Goal: Navigation & Orientation: Understand site structure

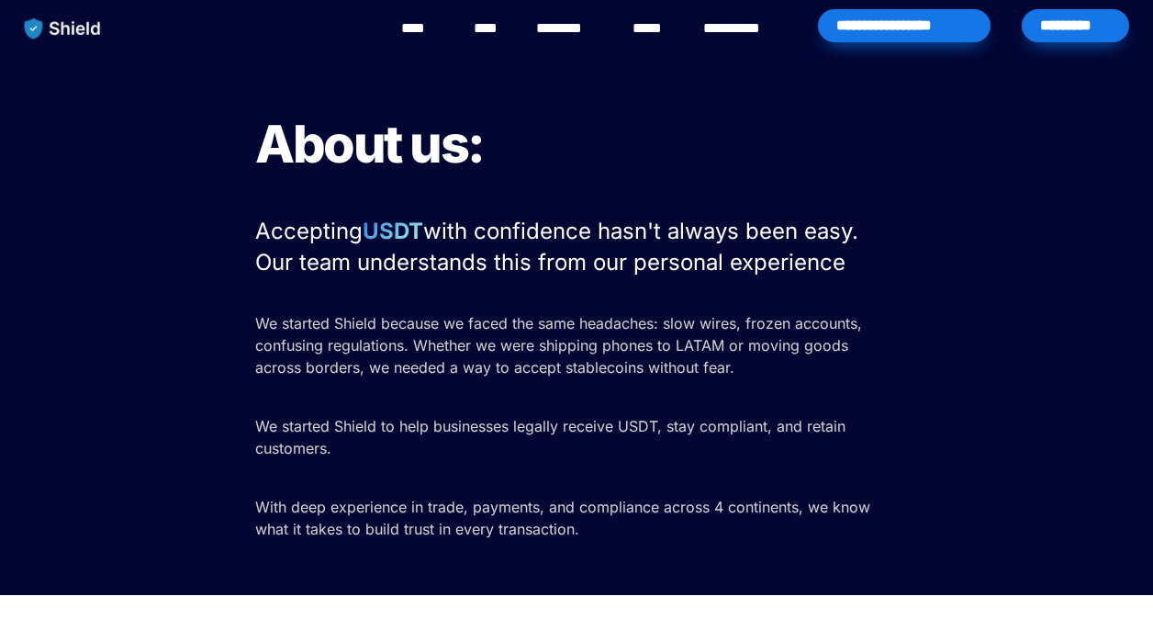
scroll to position [3126, 0]
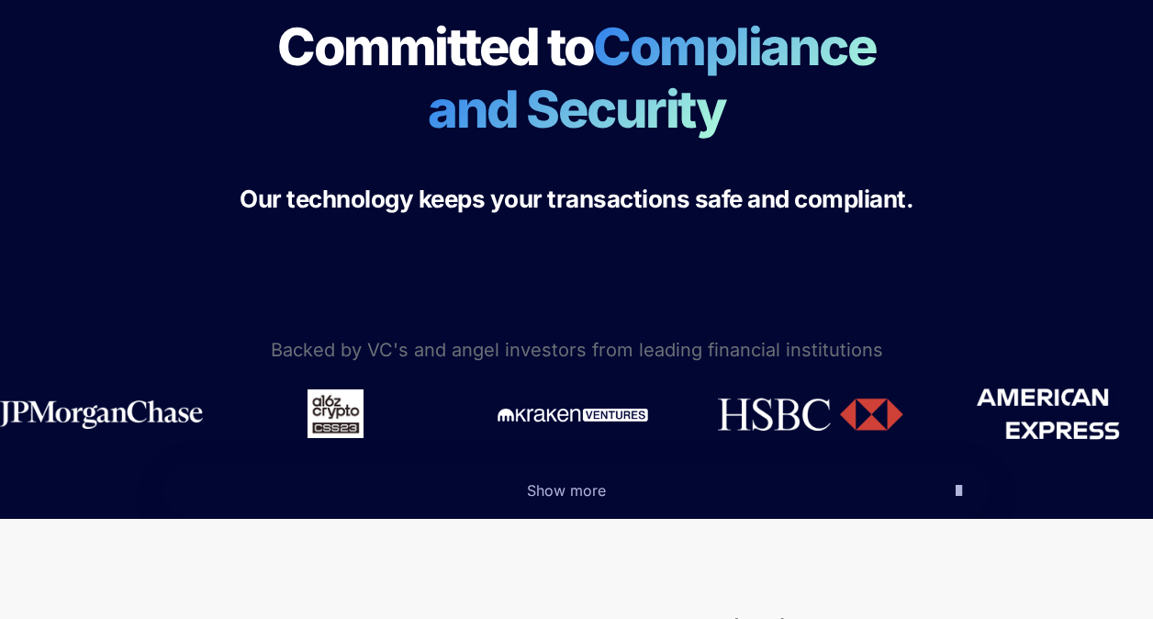
scroll to position [459, 0]
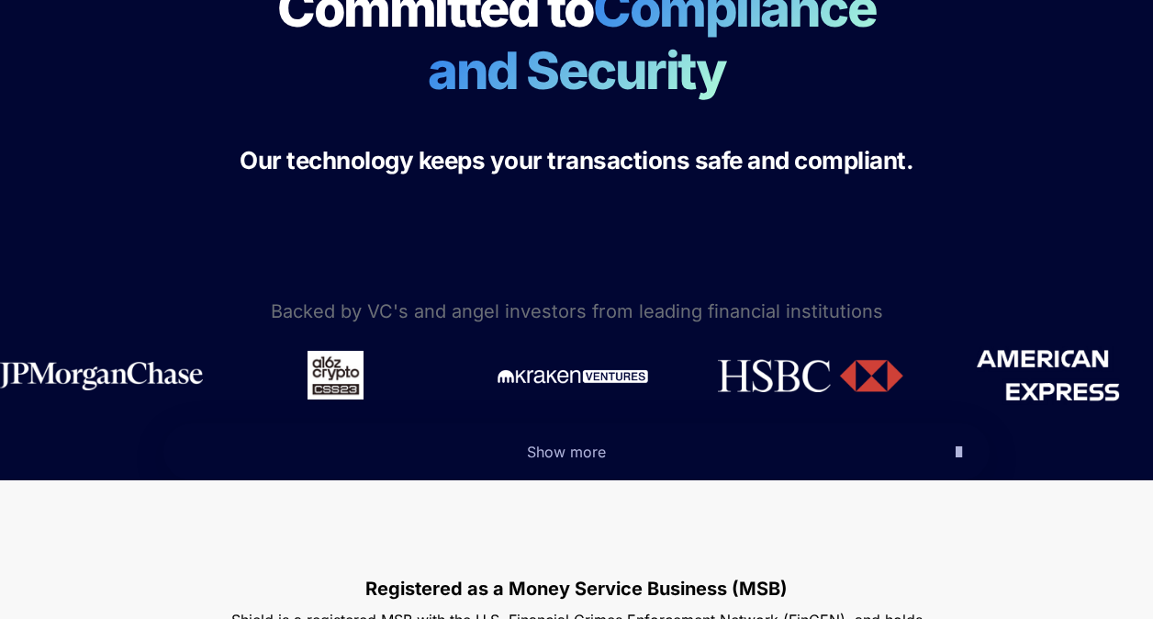
click at [585, 453] on span "Show more" at bounding box center [566, 451] width 79 height 18
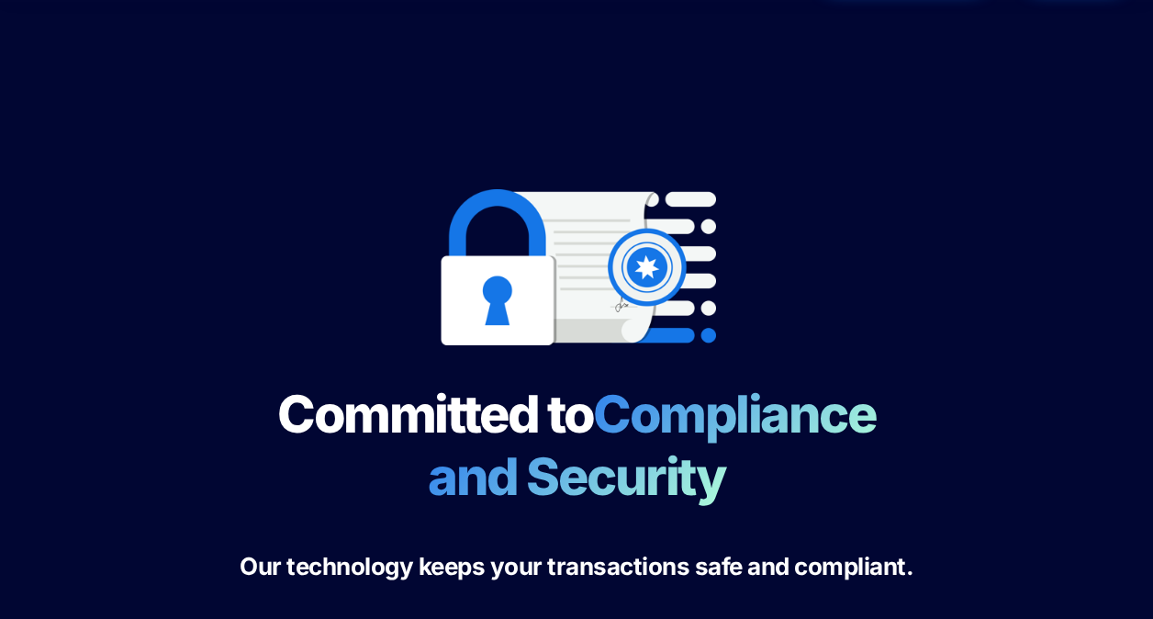
scroll to position [0, 0]
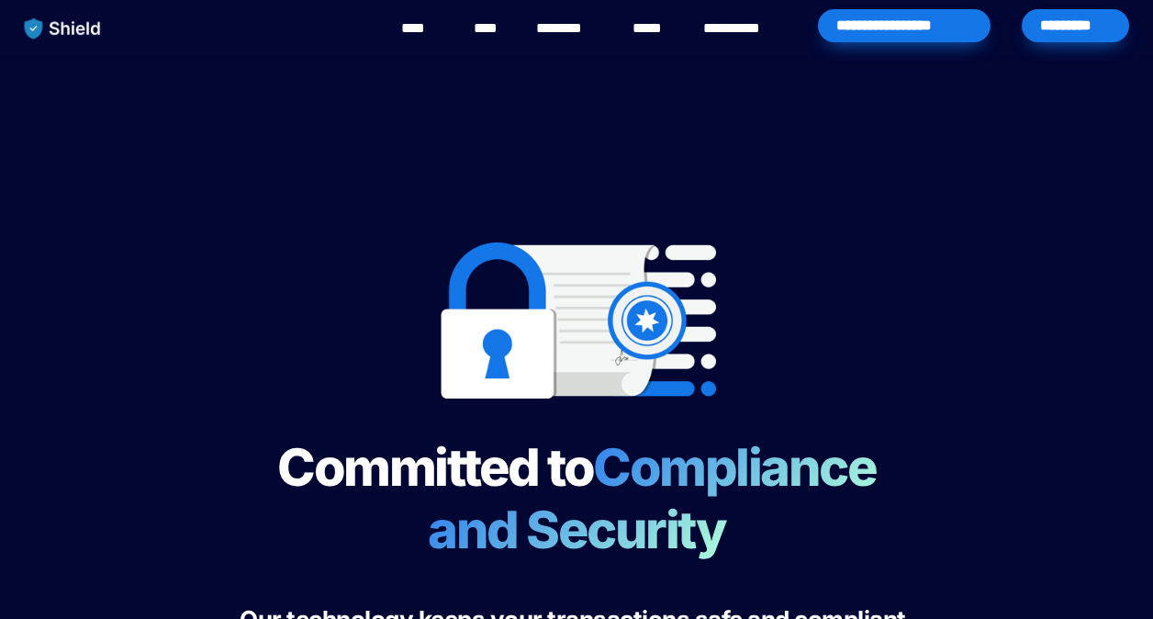
click at [435, 28] on link "****" at bounding box center [421, 28] width 41 height 22
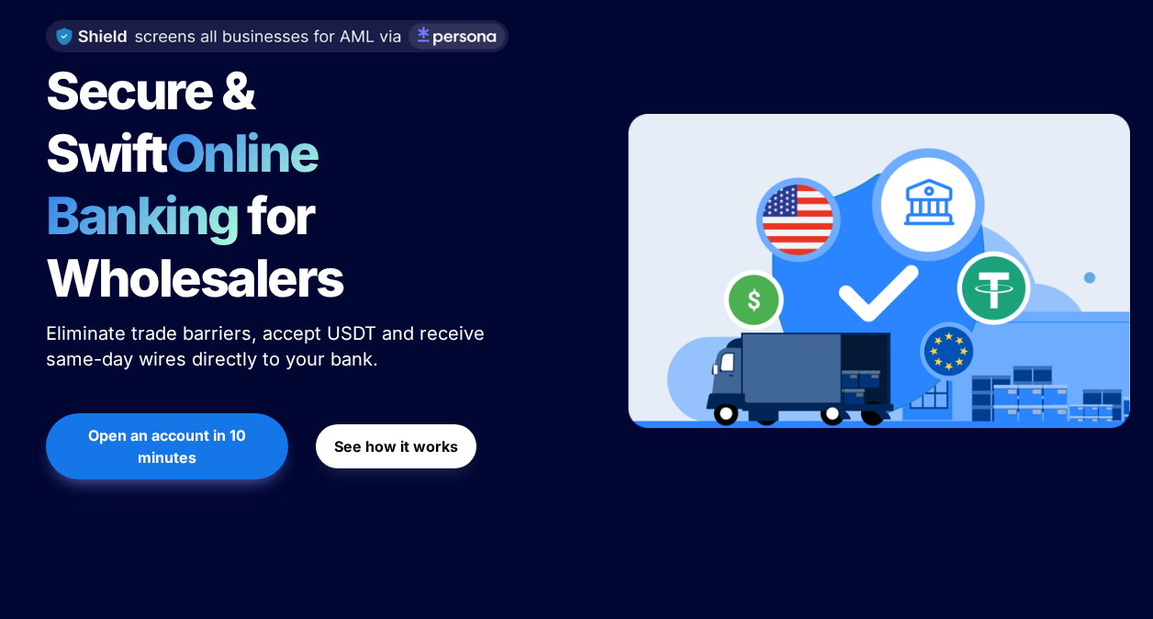
scroll to position [92, 0]
